Goal: Communication & Community: Connect with others

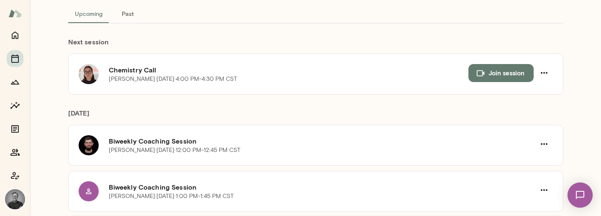
scroll to position [52, 0]
click at [503, 72] on button "Join session" at bounding box center [500, 73] width 65 height 18
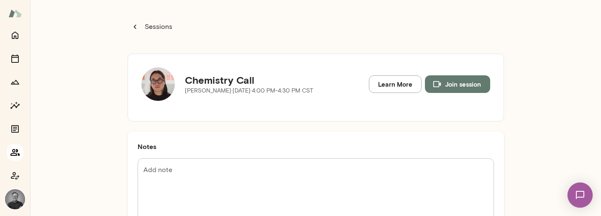
click at [15, 153] on icon "Members" at bounding box center [14, 152] width 9 height 7
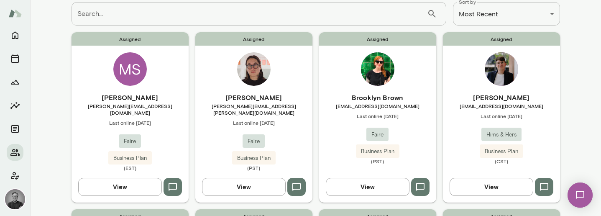
scroll to position [55, 0]
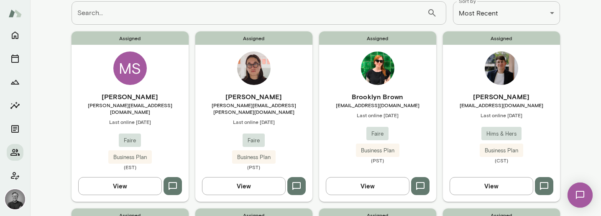
click at [295, 183] on icon "button" at bounding box center [296, 186] width 10 height 10
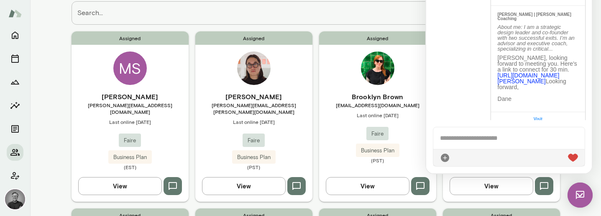
scroll to position [114, 0]
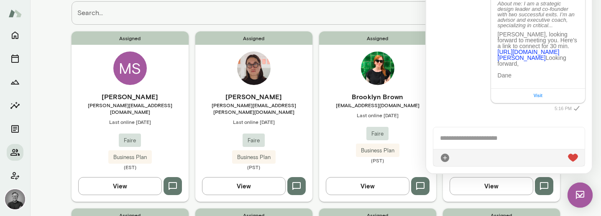
click at [494, 140] on div at bounding box center [508, 138] width 151 height 22
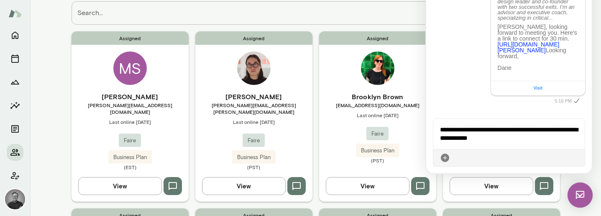
click at [578, 158] on icon at bounding box center [578, 158] width 0 height 0
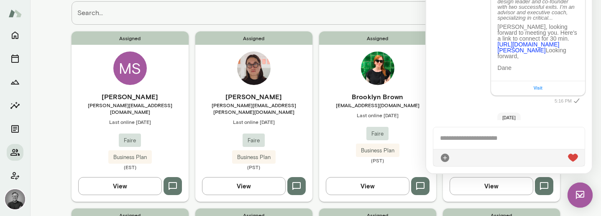
scroll to position [173, 0]
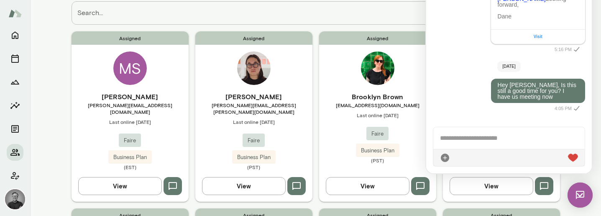
click at [465, 142] on div at bounding box center [508, 138] width 151 height 22
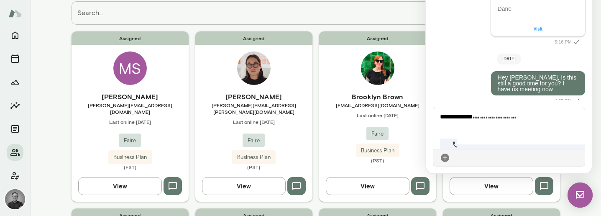
scroll to position [0, 0]
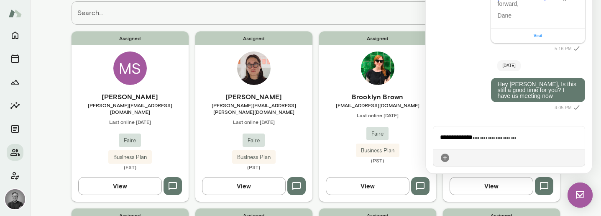
click at [578, 158] on icon at bounding box center [578, 158] width 0 height 0
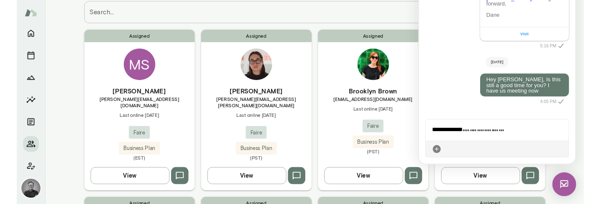
scroll to position [208, 0]
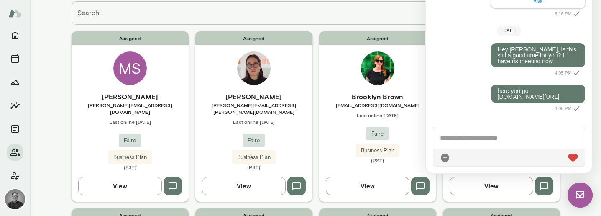
click at [580, 194] on img at bounding box center [579, 194] width 25 height 25
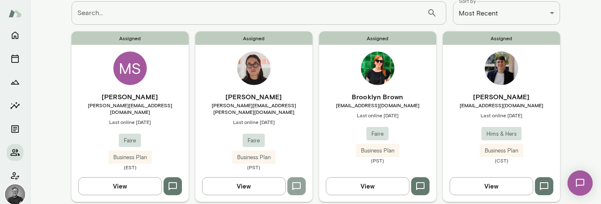
click at [295, 181] on icon "button" at bounding box center [296, 186] width 10 height 10
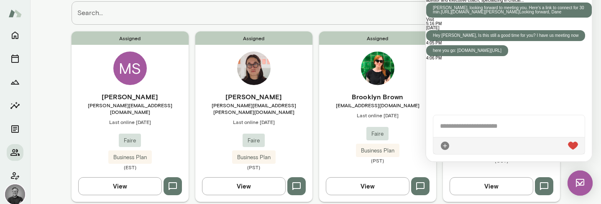
click at [498, 145] on div at bounding box center [508, 145] width 151 height 17
click at [490, 131] on div at bounding box center [508, 126] width 151 height 22
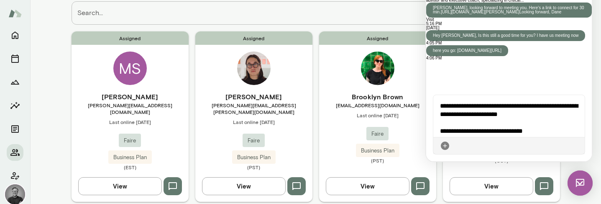
click at [578, 146] on icon at bounding box center [578, 146] width 0 height 0
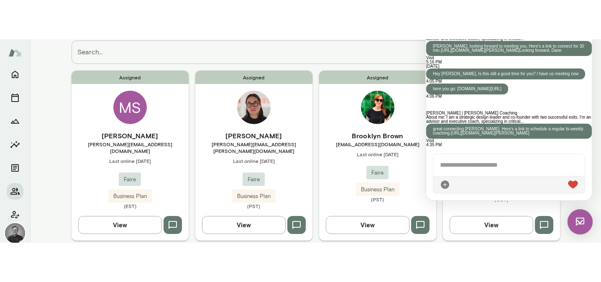
scroll to position [121, 0]
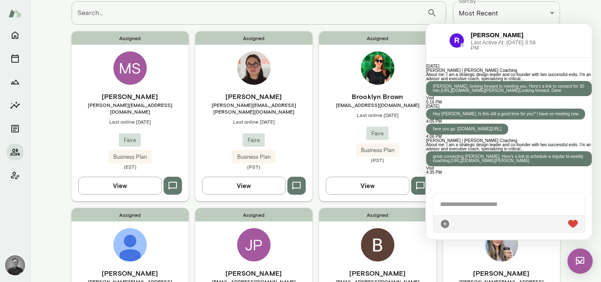
click at [435, 38] on div at bounding box center [438, 41] width 10 height 10
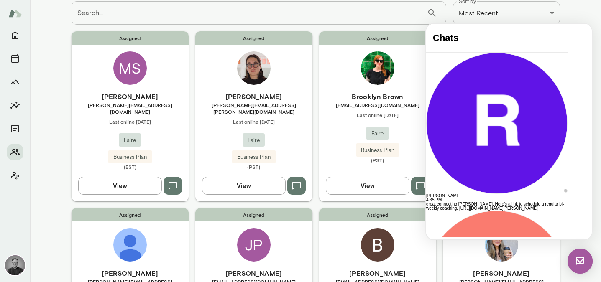
click at [582, 215] on img at bounding box center [579, 261] width 25 height 25
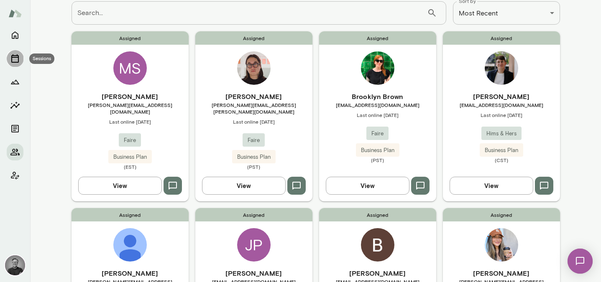
click at [15, 61] on icon "Sessions" at bounding box center [15, 59] width 10 height 10
